Goal: Transaction & Acquisition: Purchase product/service

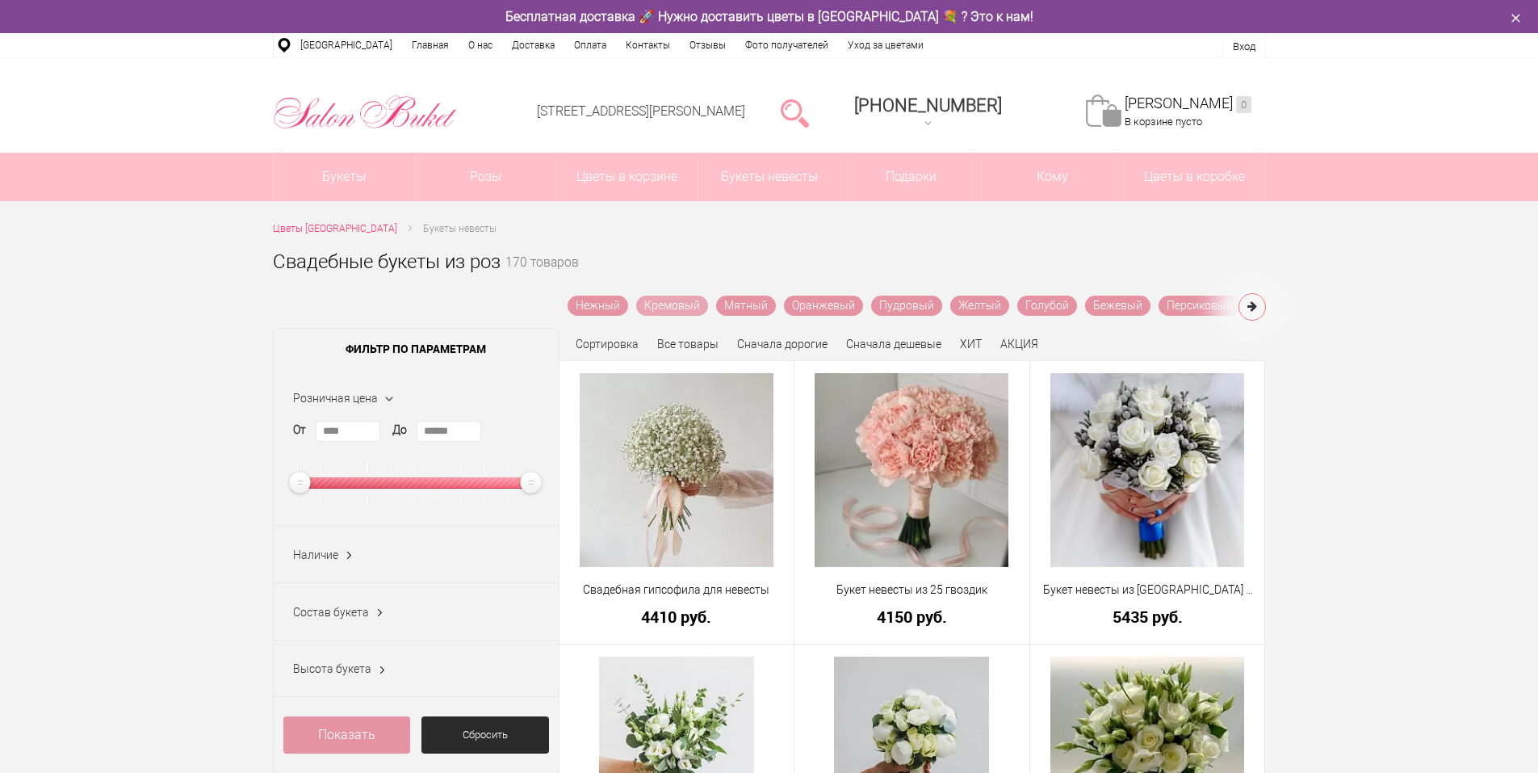
click at [678, 308] on link "Кремовый" at bounding box center [672, 306] width 72 height 20
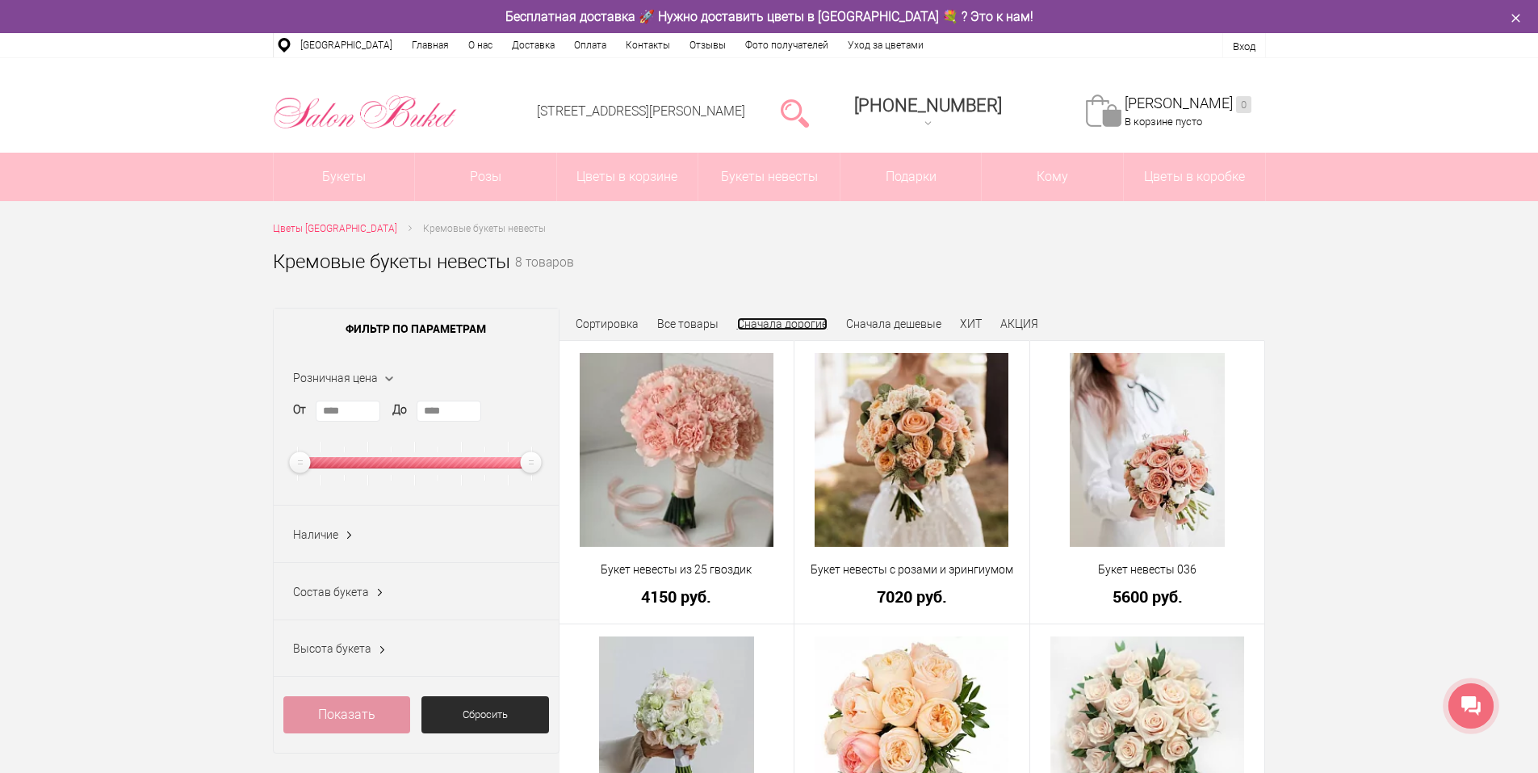
click at [774, 324] on link "Сначала дорогие" at bounding box center [782, 323] width 90 height 13
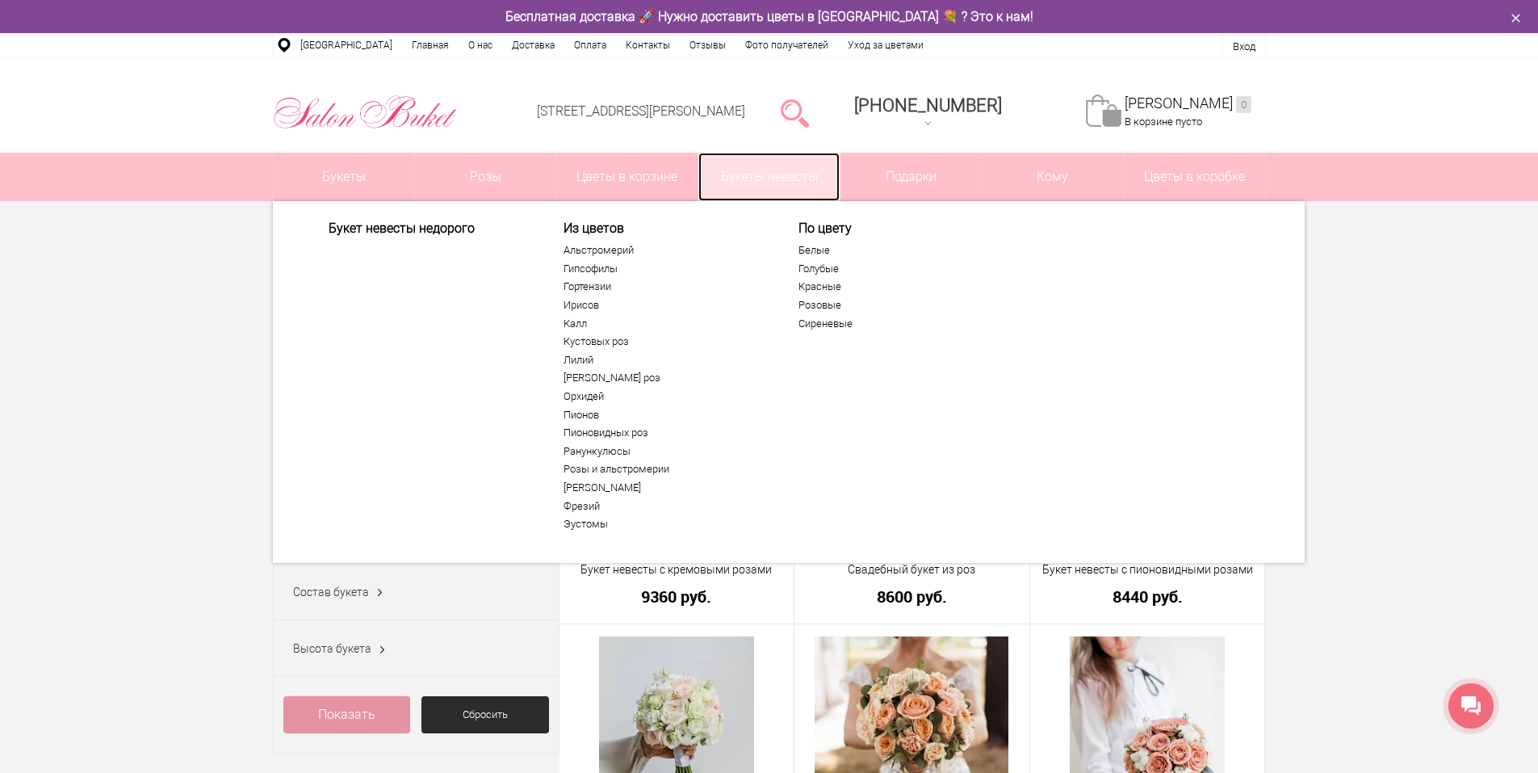
click at [771, 170] on link "Букеты невесты" at bounding box center [768, 177] width 141 height 48
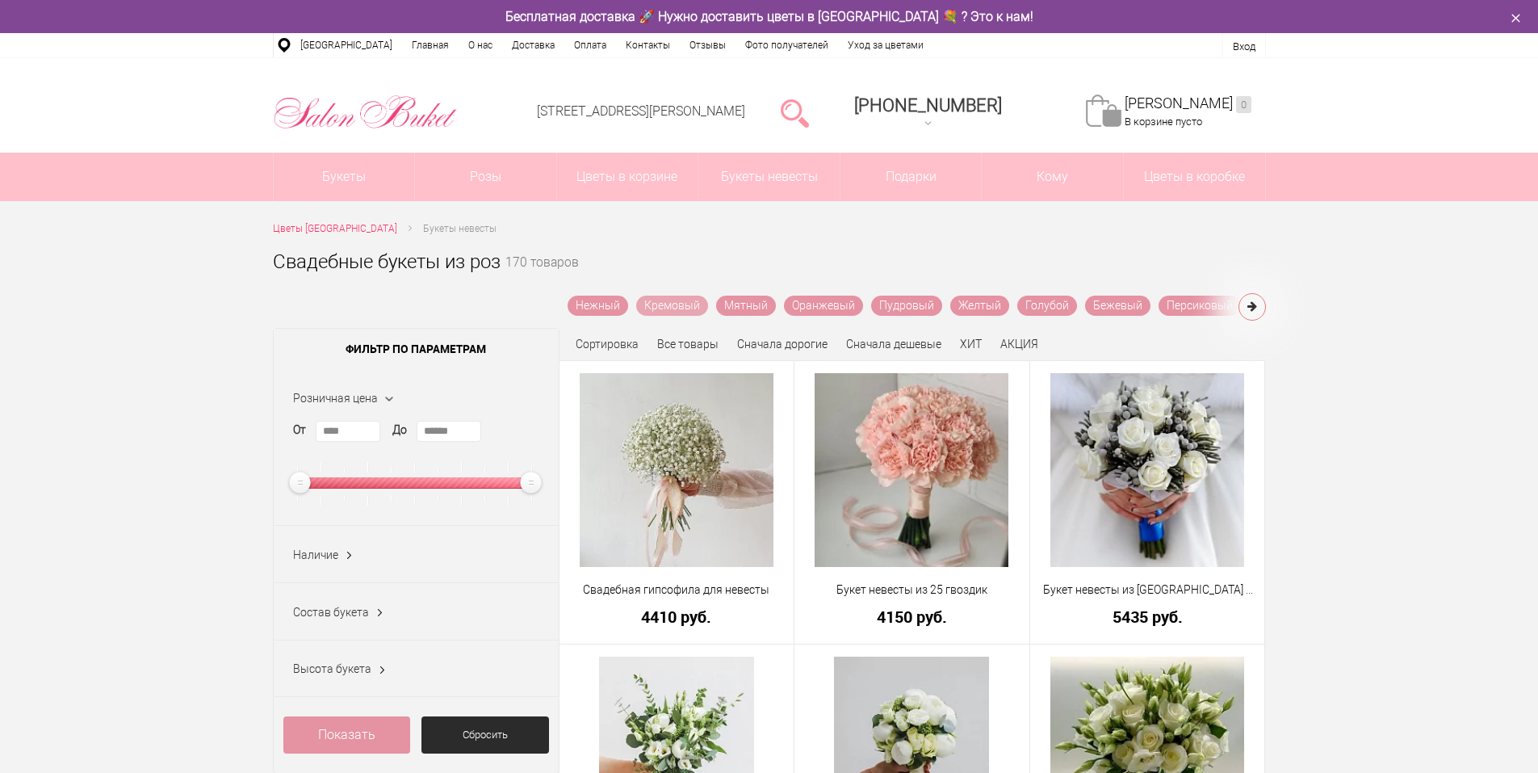
click at [657, 308] on link "Кремовый" at bounding box center [672, 306] width 72 height 20
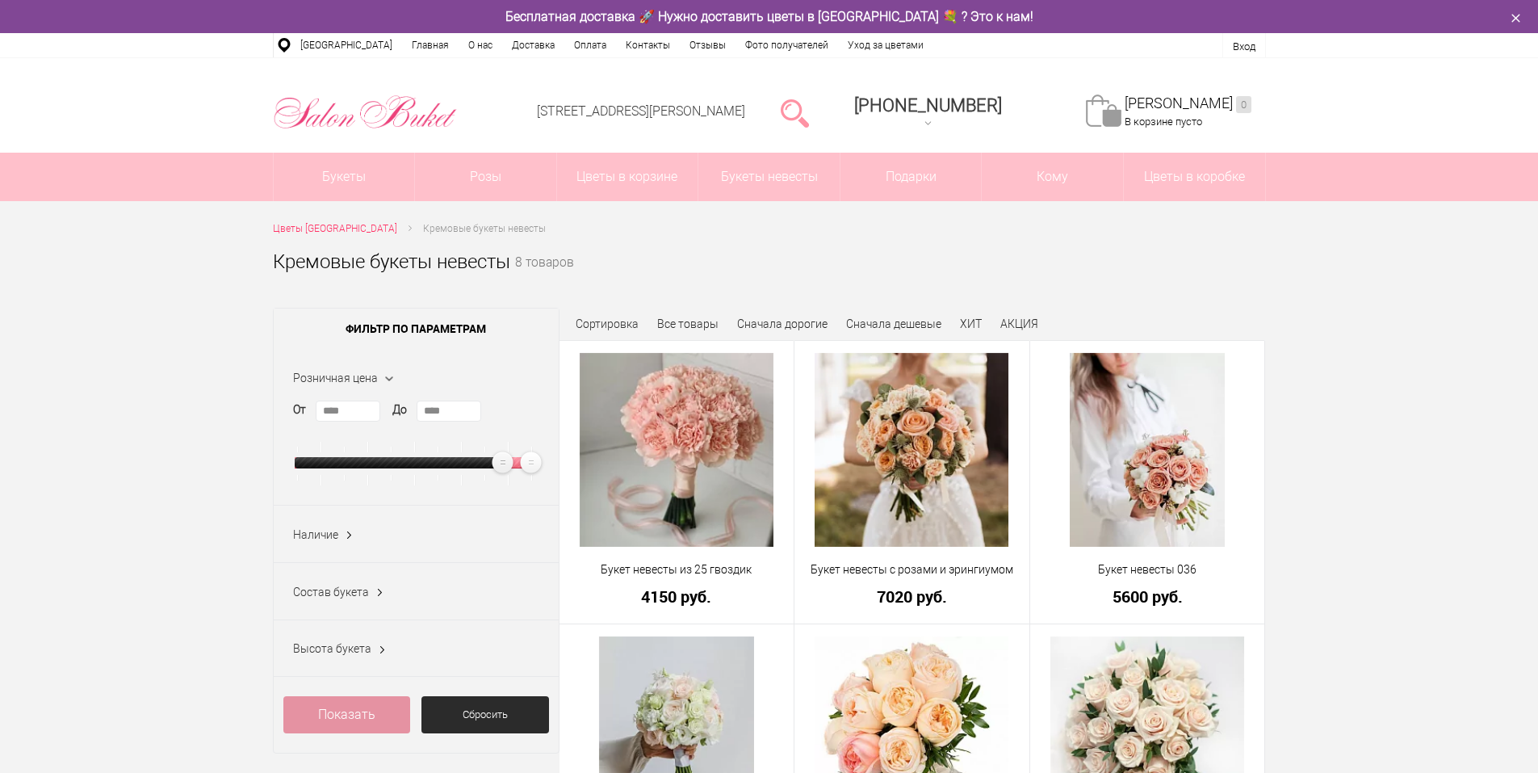
type input "****"
drag, startPoint x: 308, startPoint y: 460, endPoint x: 514, endPoint y: 460, distance: 205.9
click at [514, 460] on ins at bounding box center [506, 462] width 27 height 27
click at [371, 722] on span "(2)" at bounding box center [374, 714] width 15 height 15
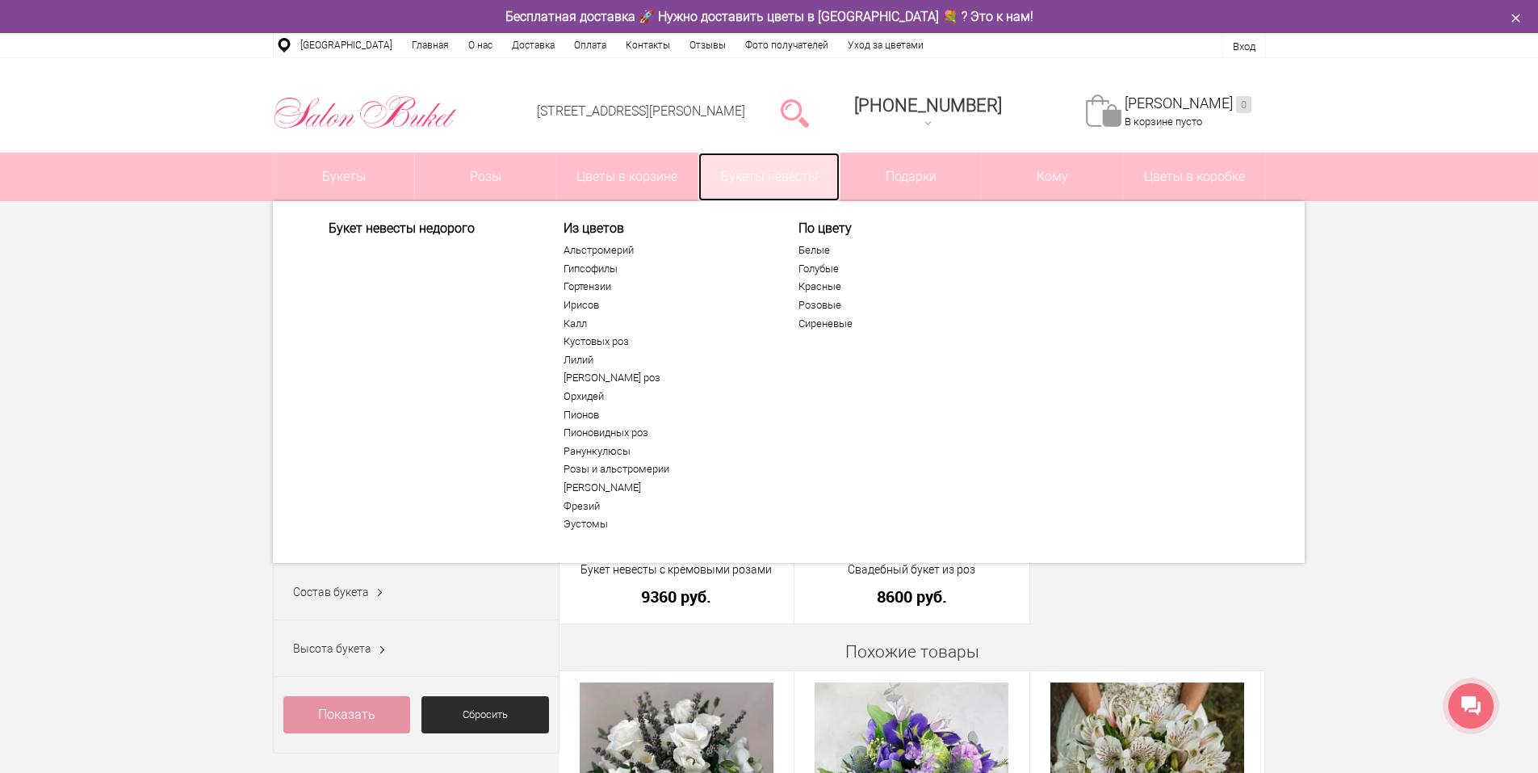
click at [774, 170] on link "Букеты невесты" at bounding box center [768, 177] width 141 height 48
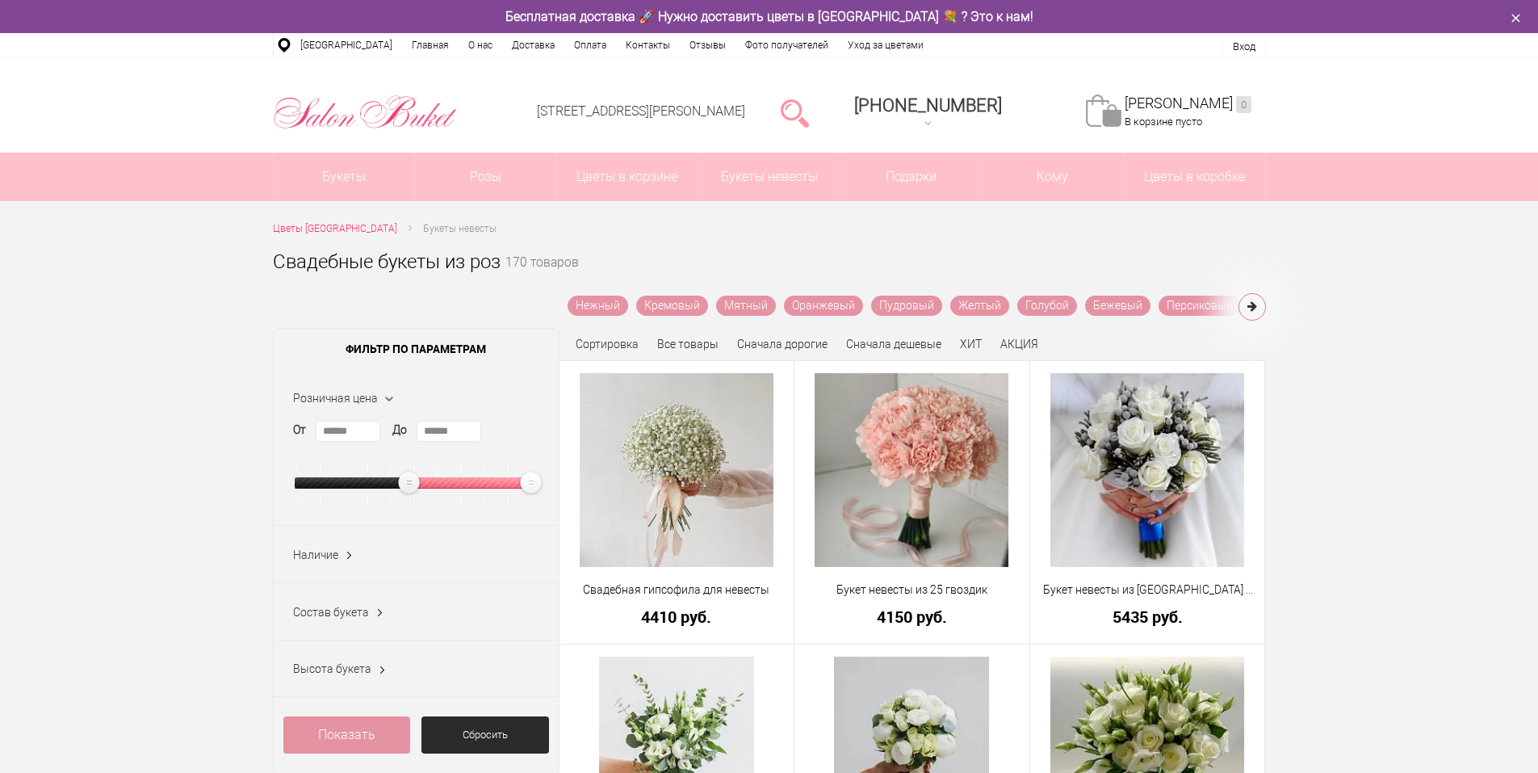
type input "******"
drag, startPoint x: 323, startPoint y: 484, endPoint x: 487, endPoint y: 488, distance: 163.9
click at [487, 488] on ins at bounding box center [489, 482] width 27 height 27
click at [404, 737] on link "Показать" at bounding box center [347, 734] width 128 height 37
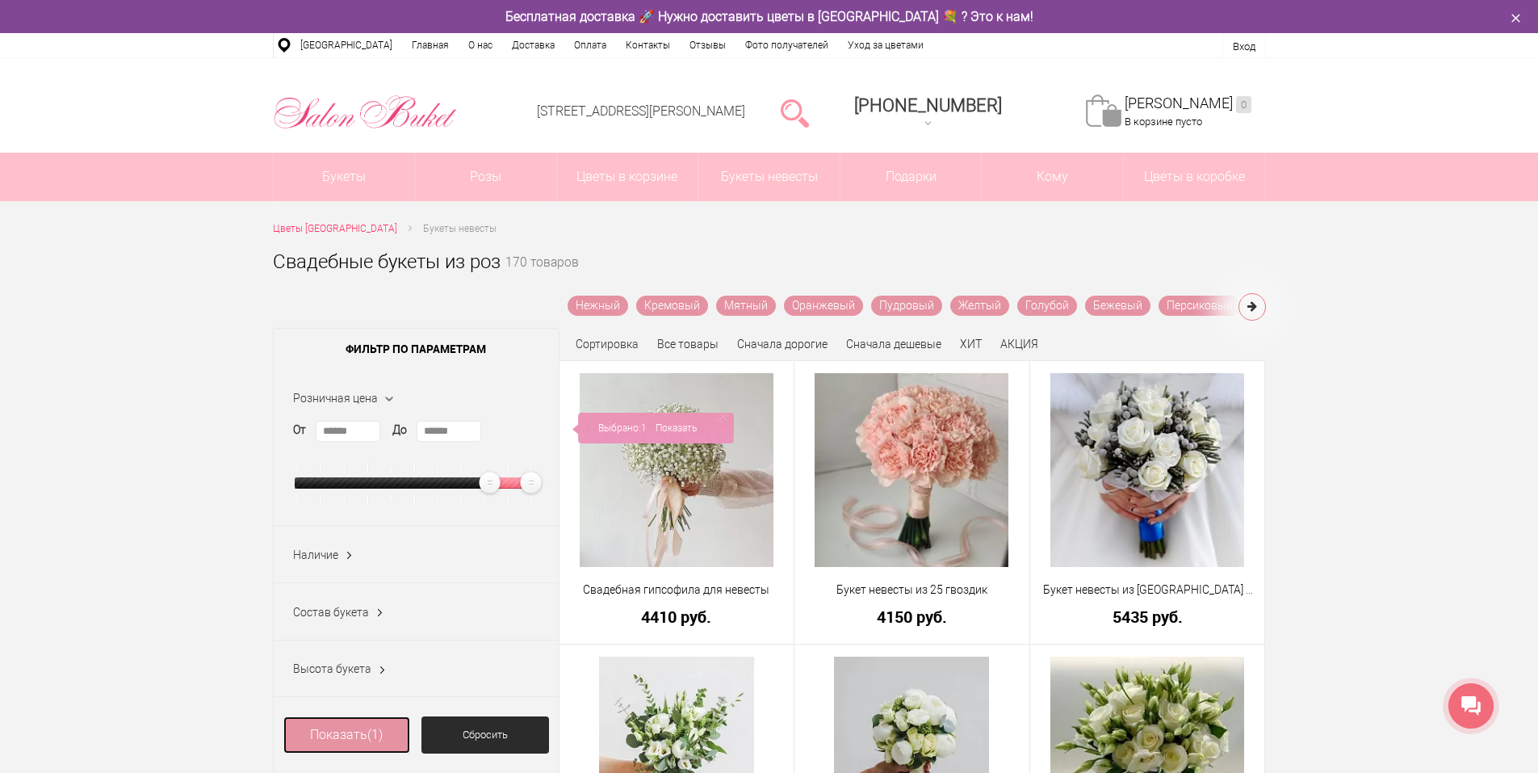
click at [356, 738] on link "Показать (1)" at bounding box center [347, 734] width 128 height 37
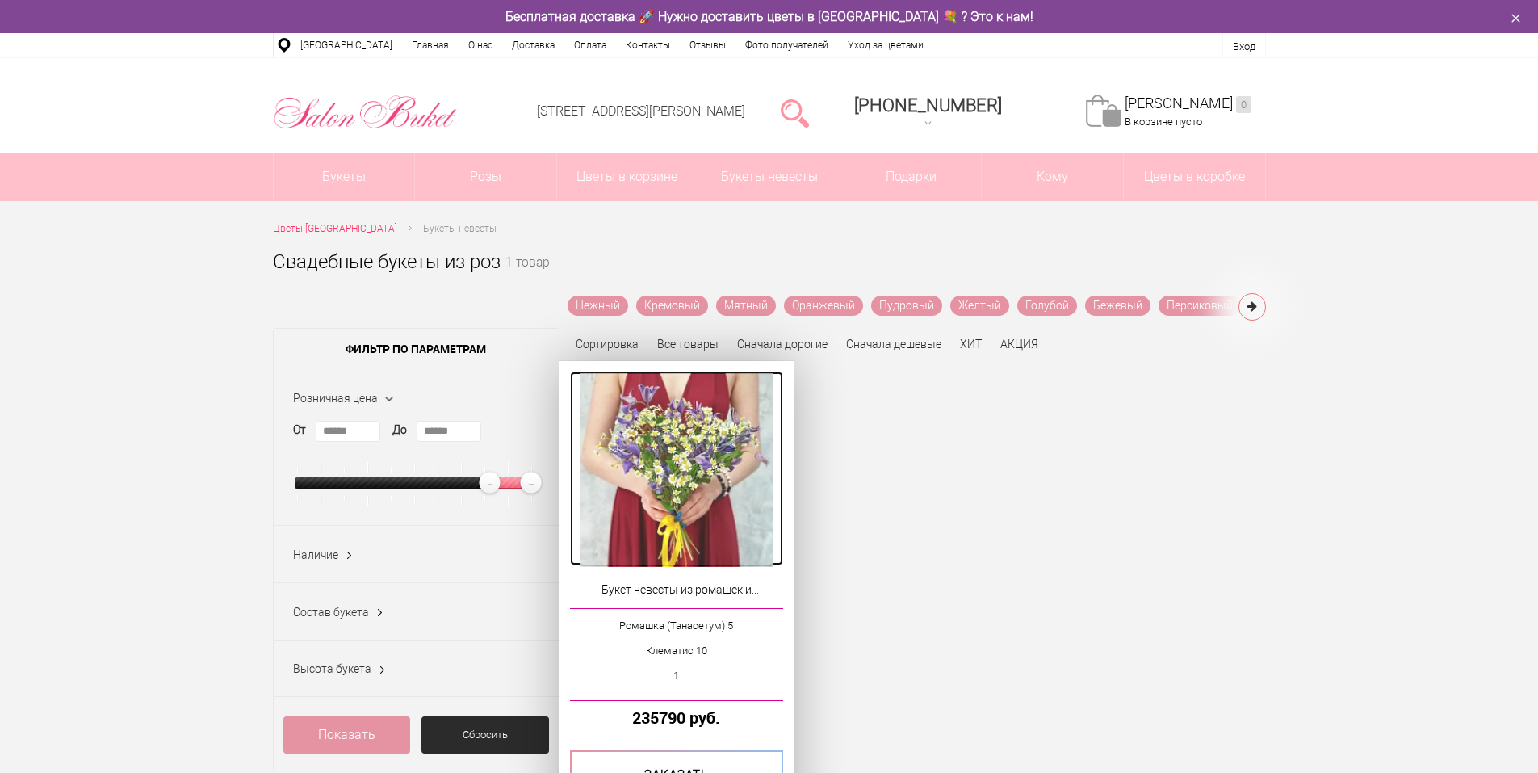
click at [719, 497] on img at bounding box center [677, 470] width 194 height 194
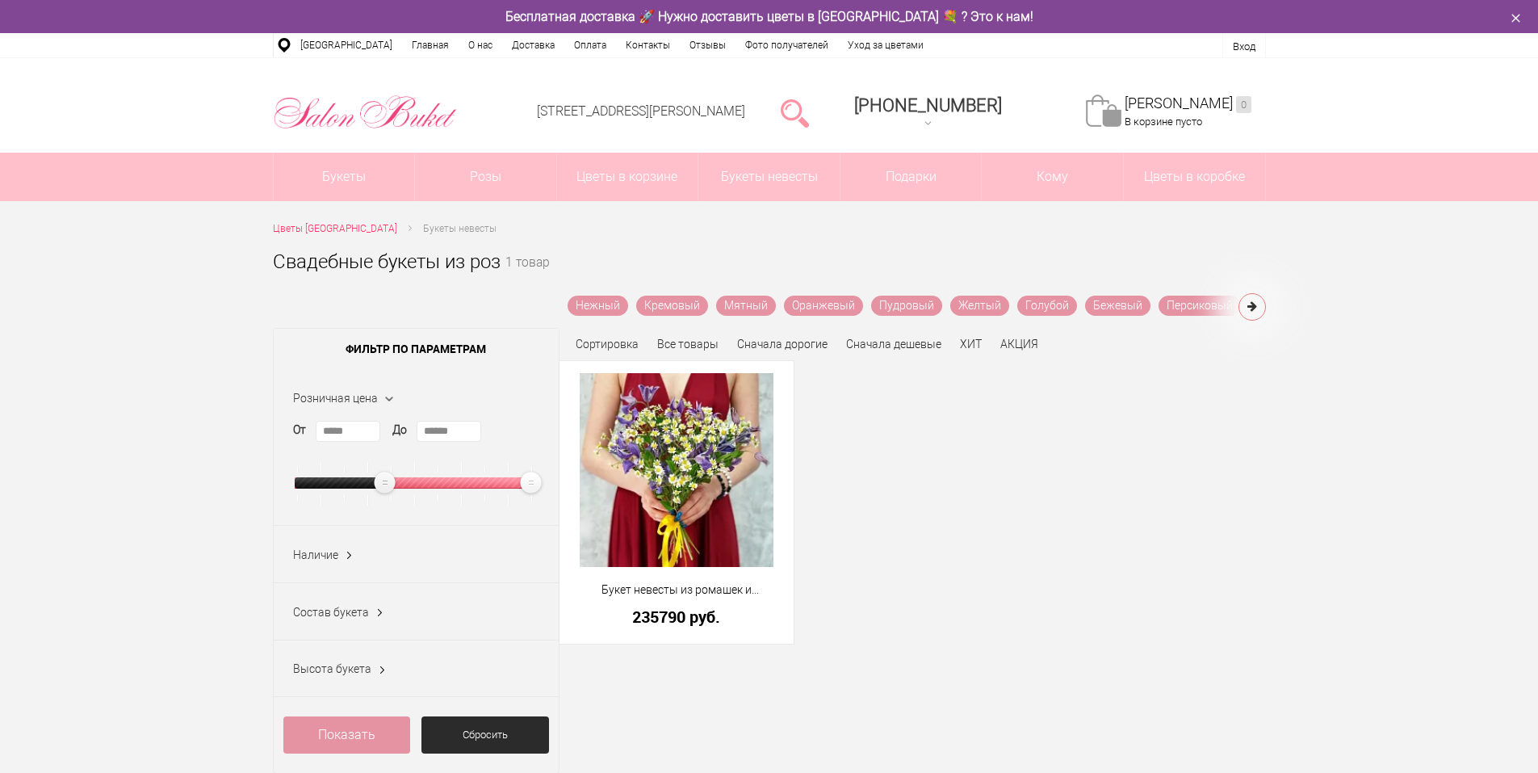
drag, startPoint x: 489, startPoint y: 478, endPoint x: 385, endPoint y: 485, distance: 104.4
click at [385, 485] on ins at bounding box center [384, 482] width 27 height 27
drag, startPoint x: 381, startPoint y: 489, endPoint x: 321, endPoint y: 490, distance: 59.8
click at [337, 490] on ins at bounding box center [350, 482] width 27 height 27
type input "****"
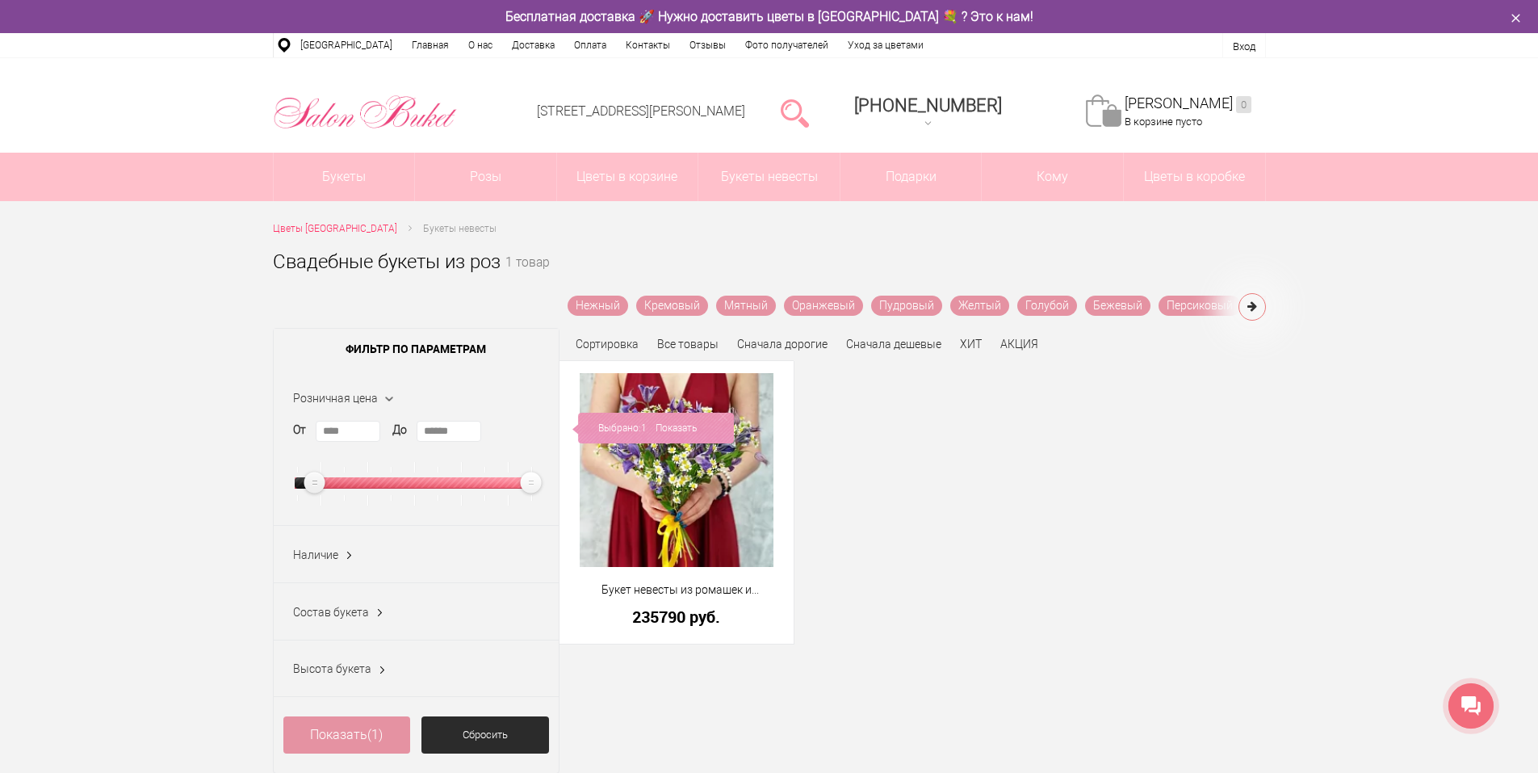
drag, startPoint x: 312, startPoint y: 487, endPoint x: 293, endPoint y: 485, distance: 18.6
click at [301, 485] on ins at bounding box center [314, 482] width 27 height 27
drag, startPoint x: 532, startPoint y: 488, endPoint x: 383, endPoint y: 483, distance: 149.5
click at [384, 483] on ins at bounding box center [384, 482] width 27 height 27
drag, startPoint x: 383, startPoint y: 483, endPoint x: 337, endPoint y: 480, distance: 46.1
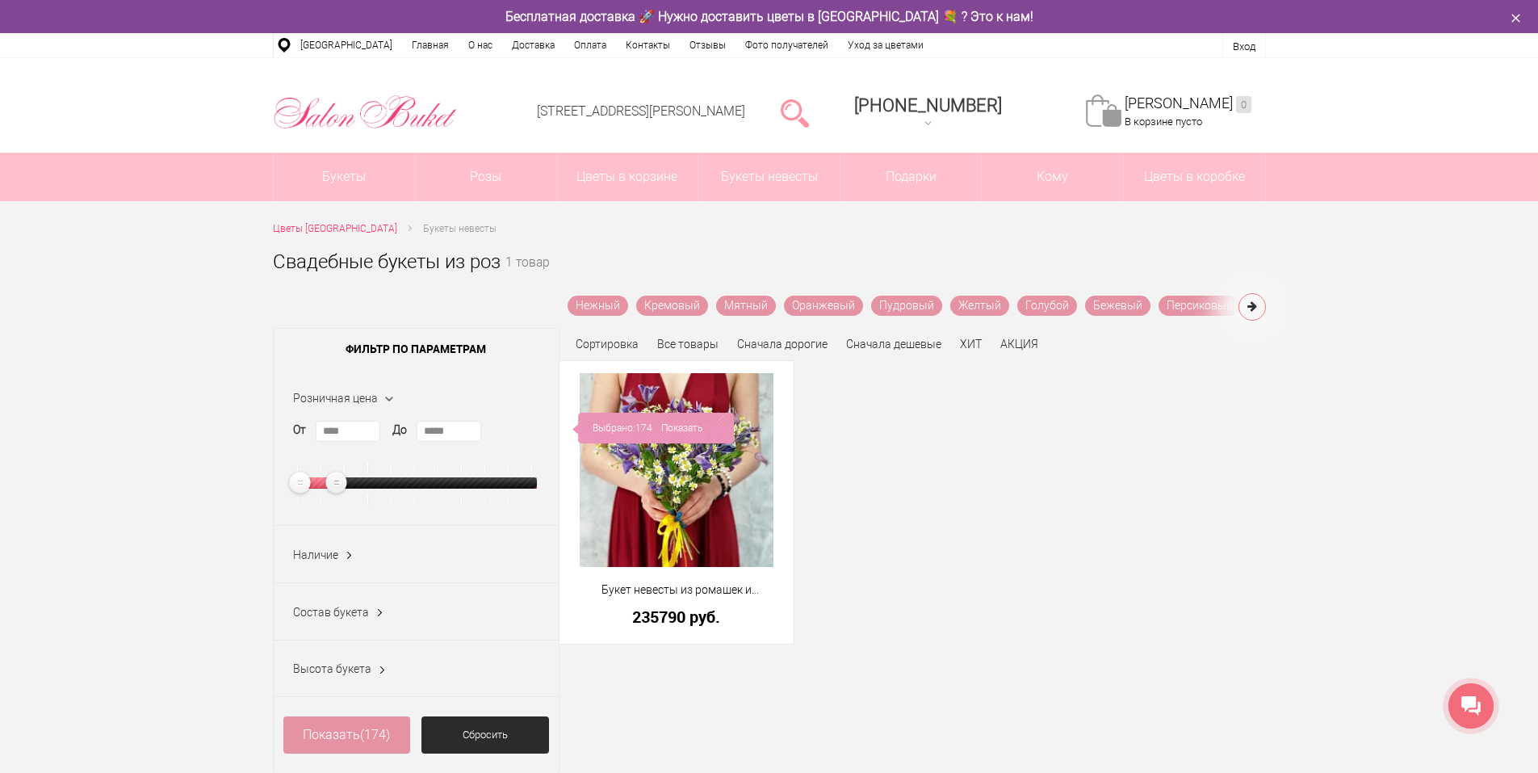
click at [337, 480] on ins at bounding box center [336, 482] width 27 height 27
type input "******"
drag, startPoint x: 339, startPoint y: 480, endPoint x: 427, endPoint y: 488, distance: 88.3
click at [409, 488] on ins at bounding box center [394, 482] width 27 height 27
click at [363, 737] on span "(174)" at bounding box center [375, 734] width 30 height 15
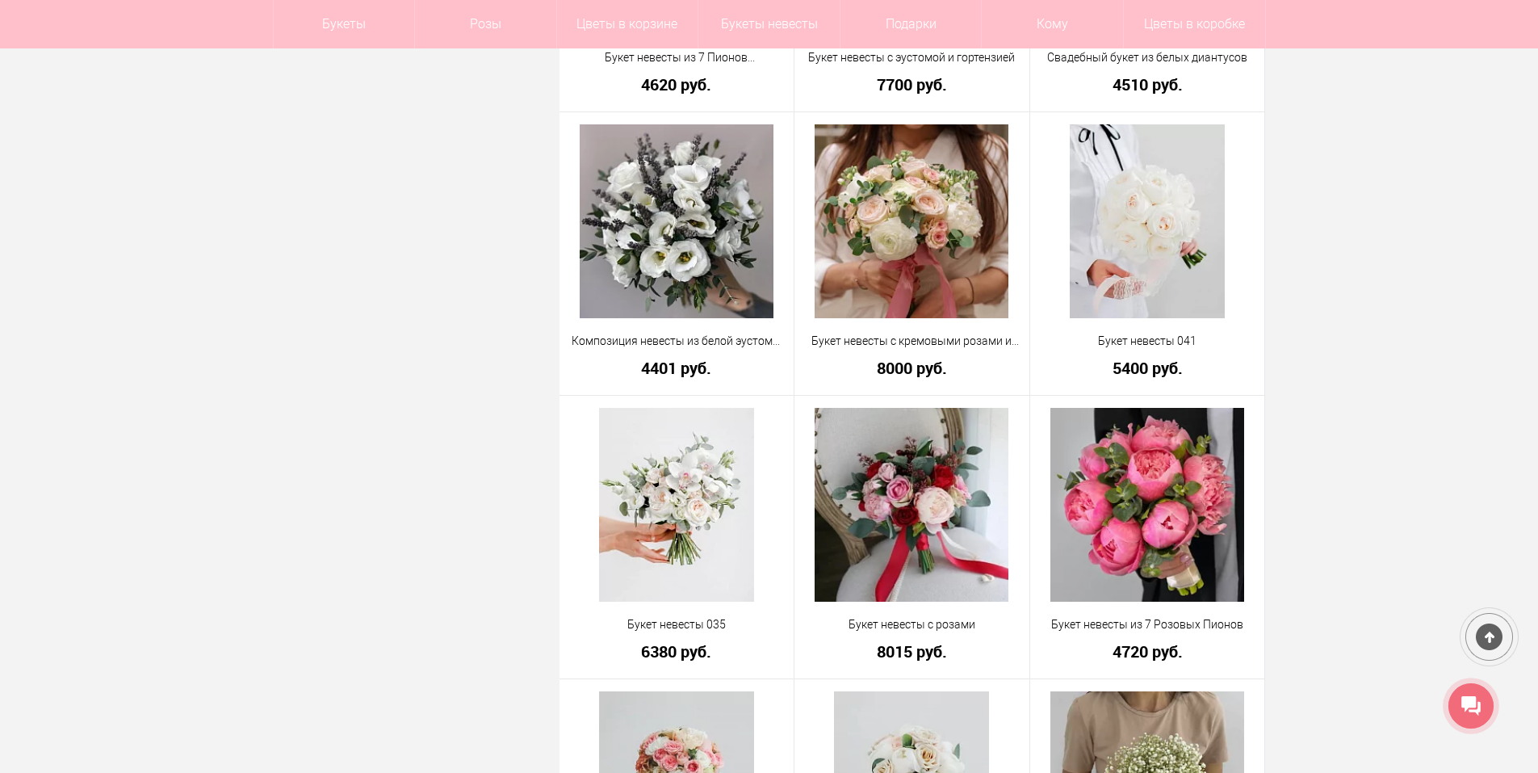
scroll to position [969, 0]
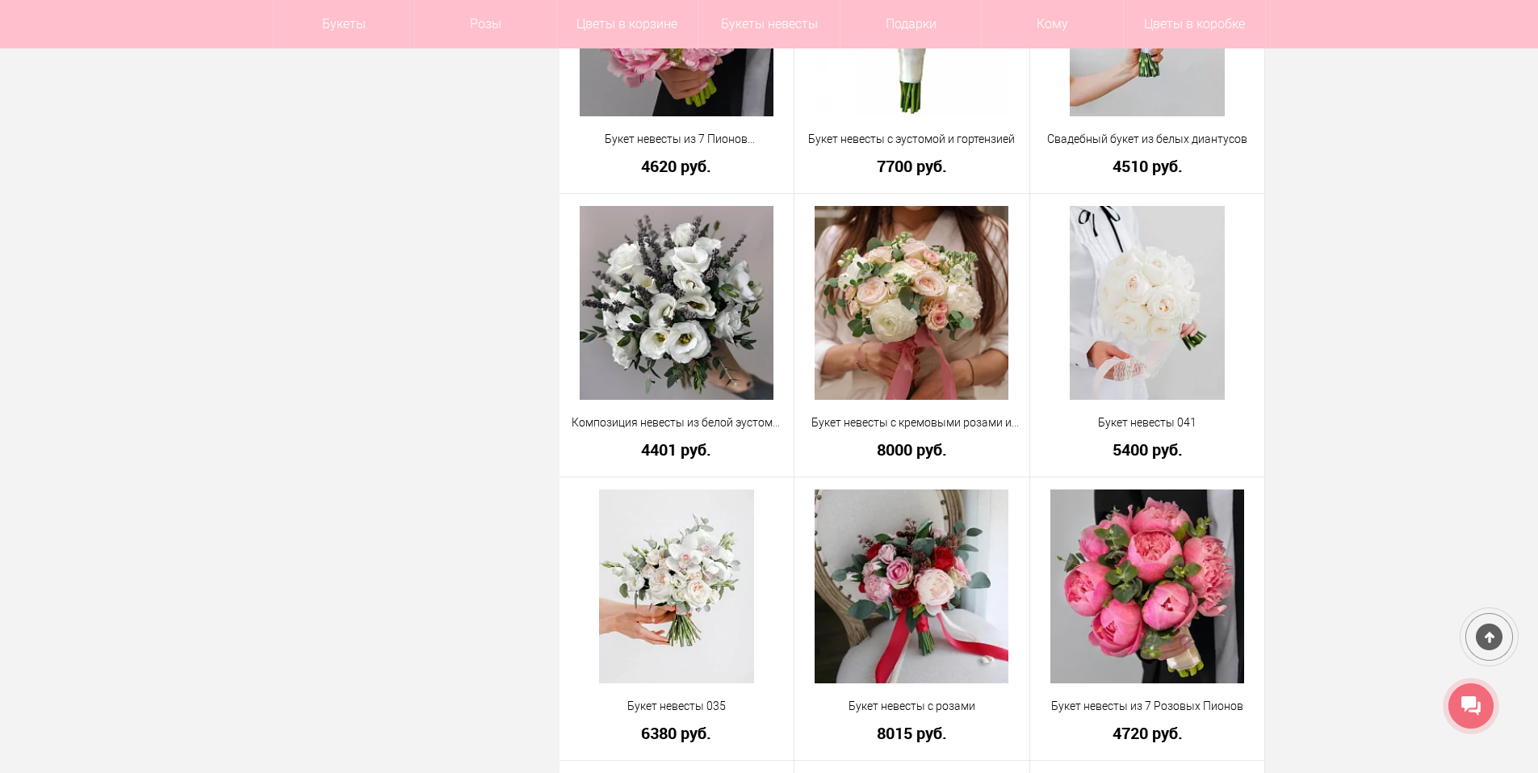
drag, startPoint x: 359, startPoint y: 283, endPoint x: 268, endPoint y: 276, distance: 90.7
